Goal: Find specific page/section

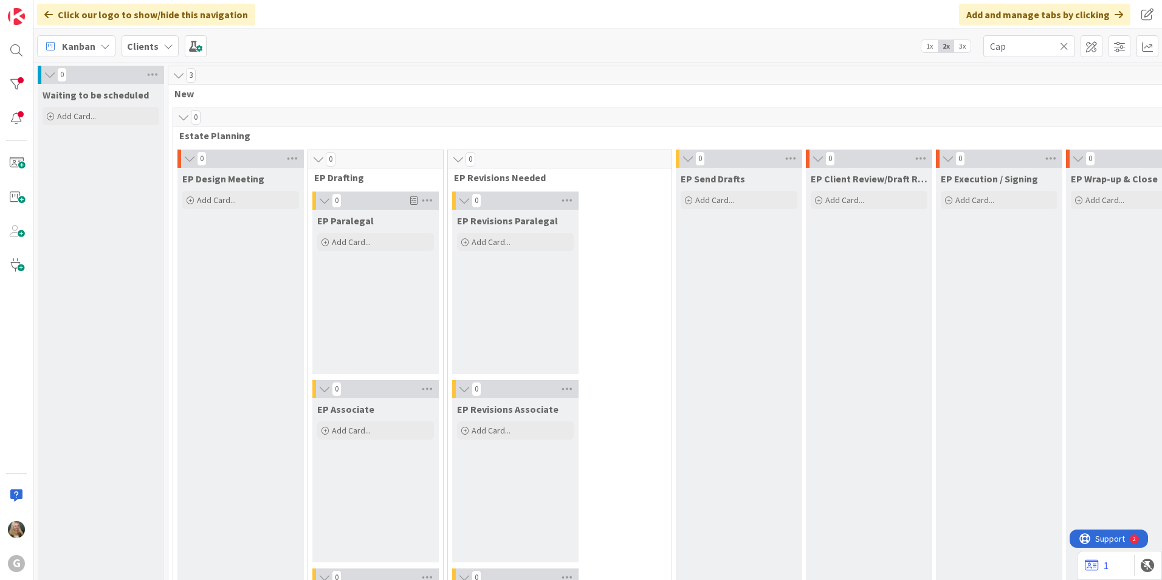
click at [128, 46] on b "Clients" at bounding box center [143, 46] width 32 height 12
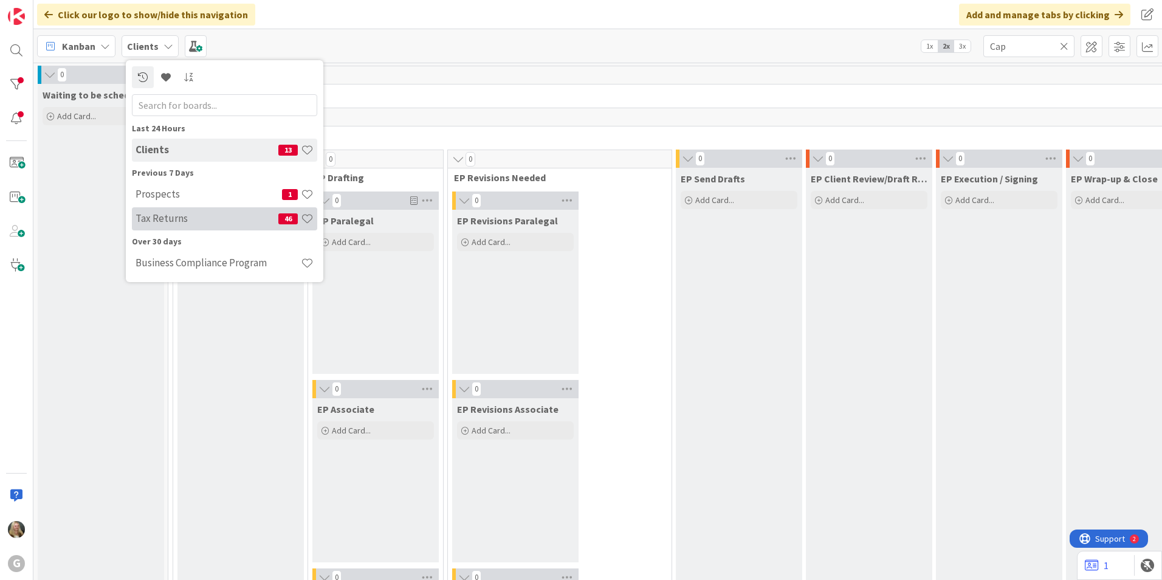
click at [173, 225] on div "Tax Returns 46" at bounding box center [224, 218] width 185 height 23
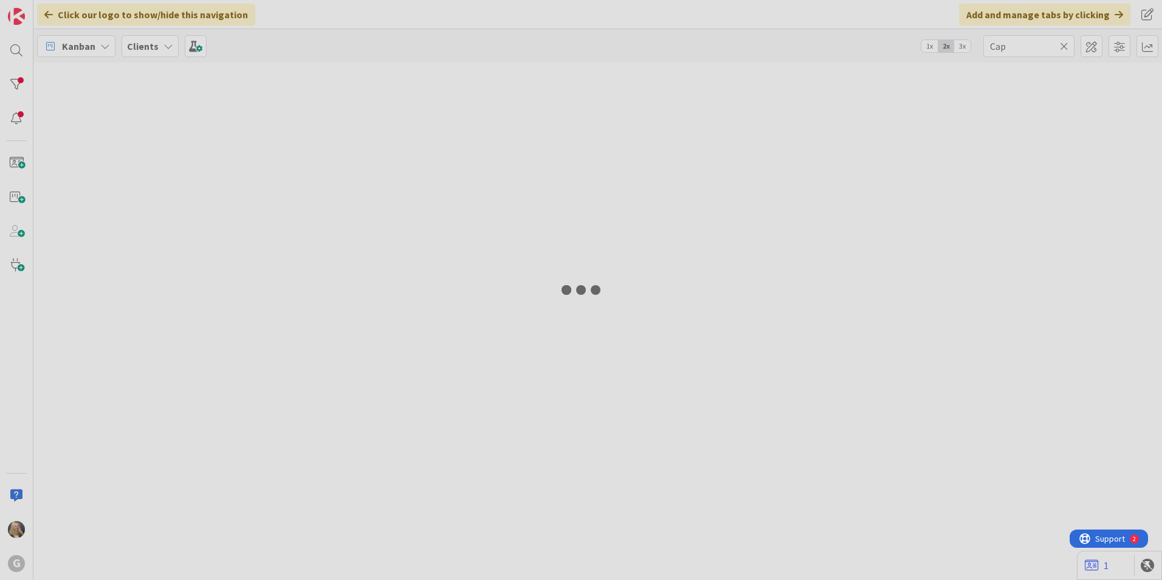
type input "Provos"
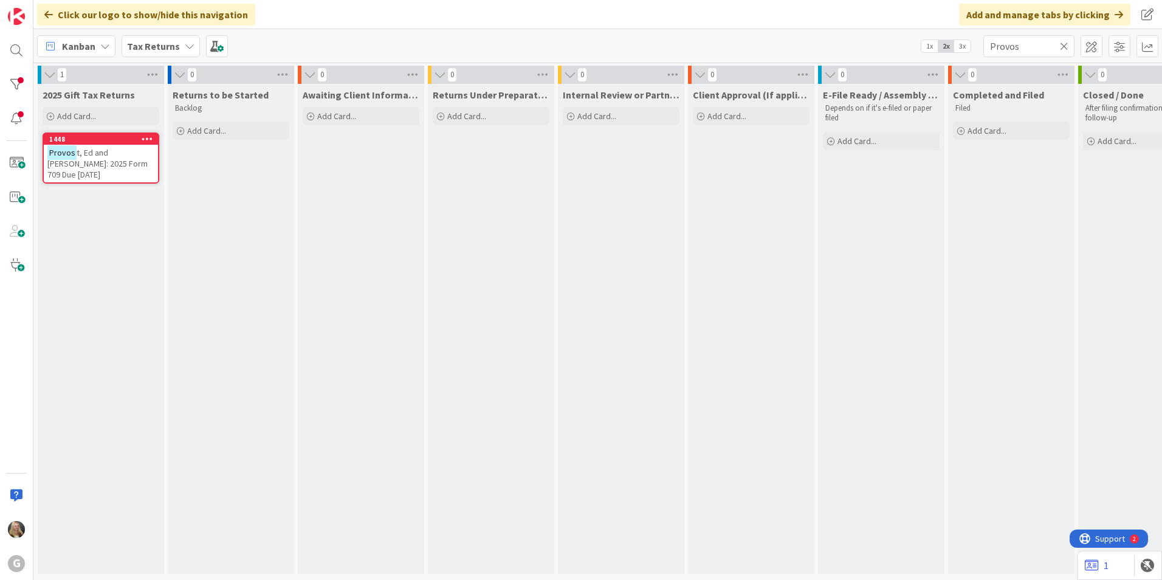
click at [1066, 47] on icon at bounding box center [1064, 46] width 9 height 11
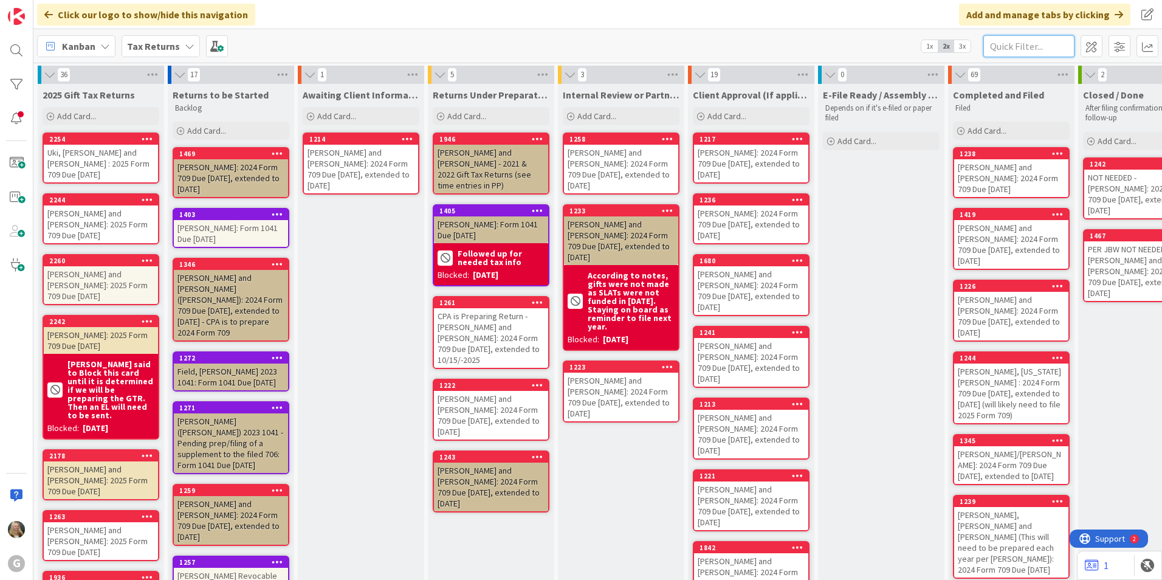
click at [1044, 41] on input "text" at bounding box center [1029, 46] width 91 height 22
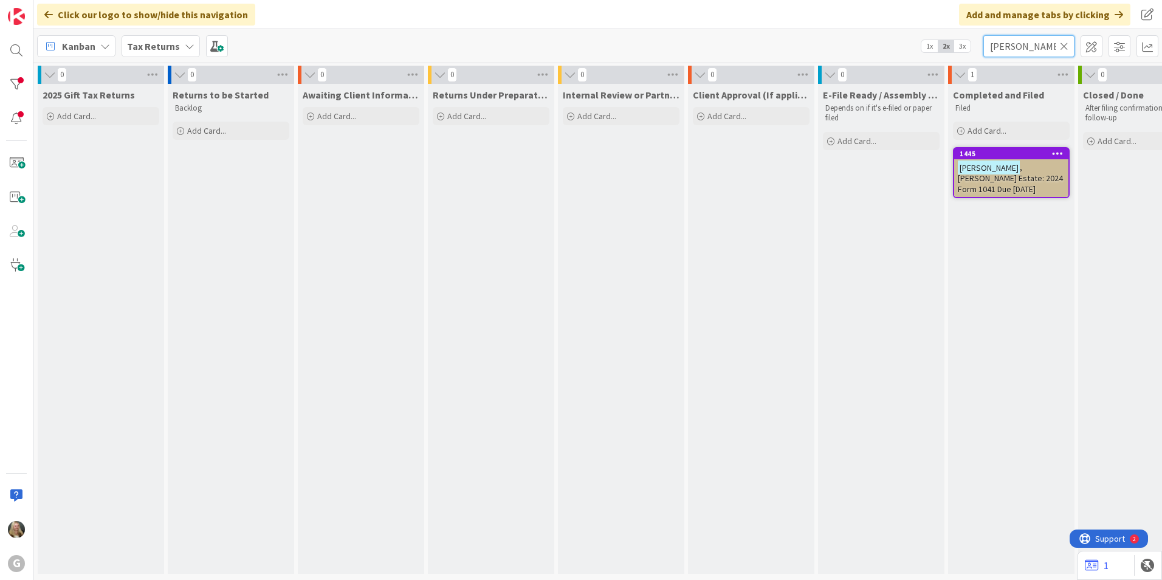
type input "Lauer"
click at [1014, 175] on span ", Thomas Estate: 2024 Form 1041 Due 4/15/2025" at bounding box center [1010, 178] width 105 height 33
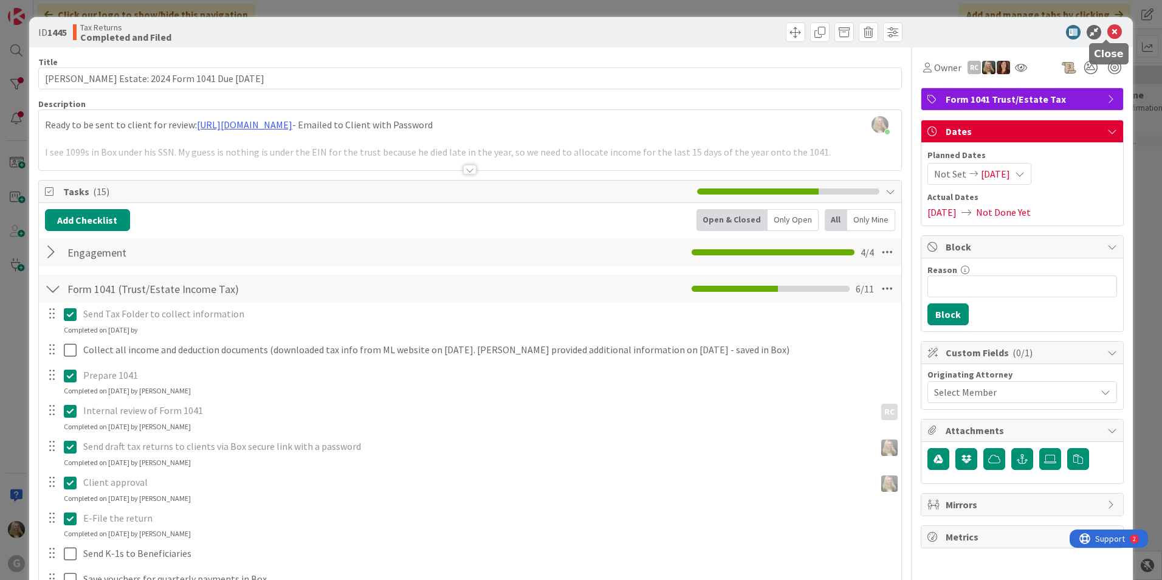
click at [1108, 27] on icon at bounding box center [1115, 32] width 15 height 15
